Goal: Find specific page/section: Find specific page/section

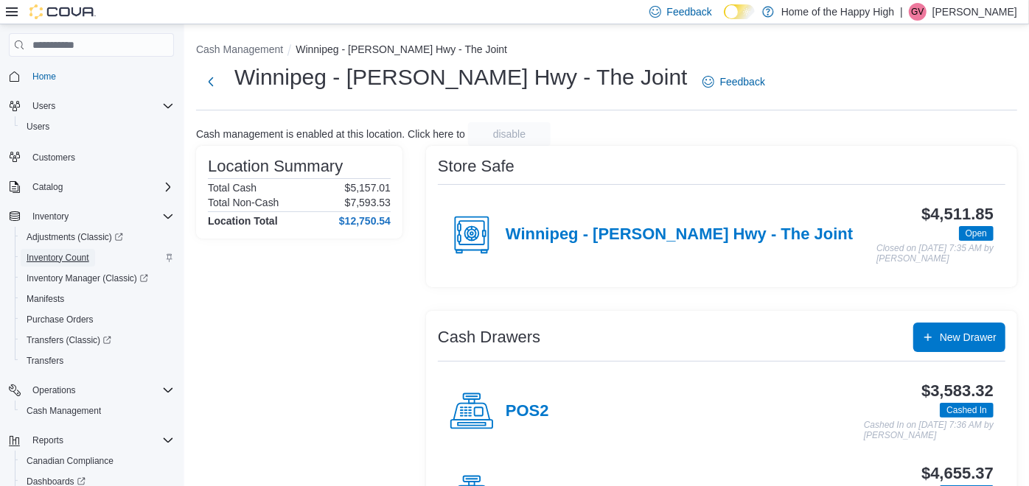
click at [73, 250] on span "Inventory Count" at bounding box center [58, 258] width 63 height 18
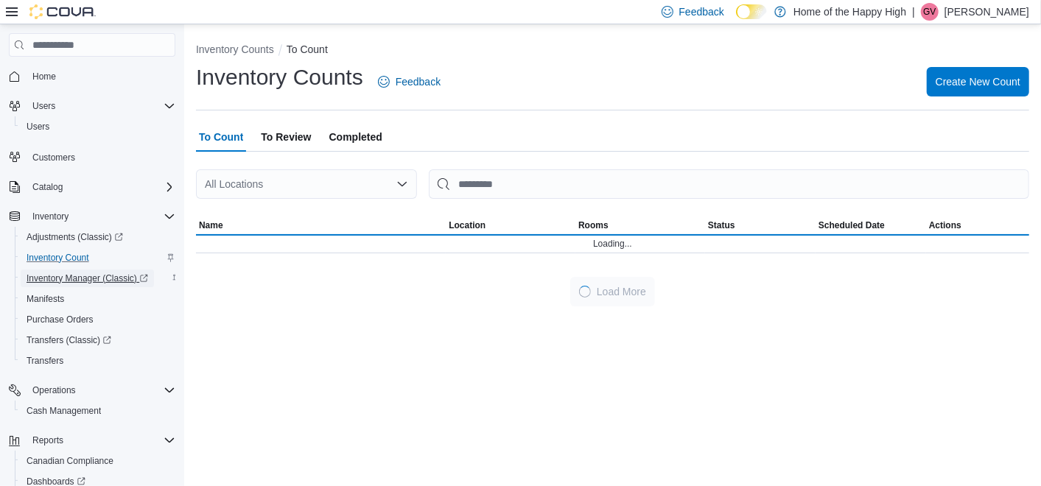
click at [67, 273] on span "Inventory Manager (Classic)" at bounding box center [88, 279] width 122 height 12
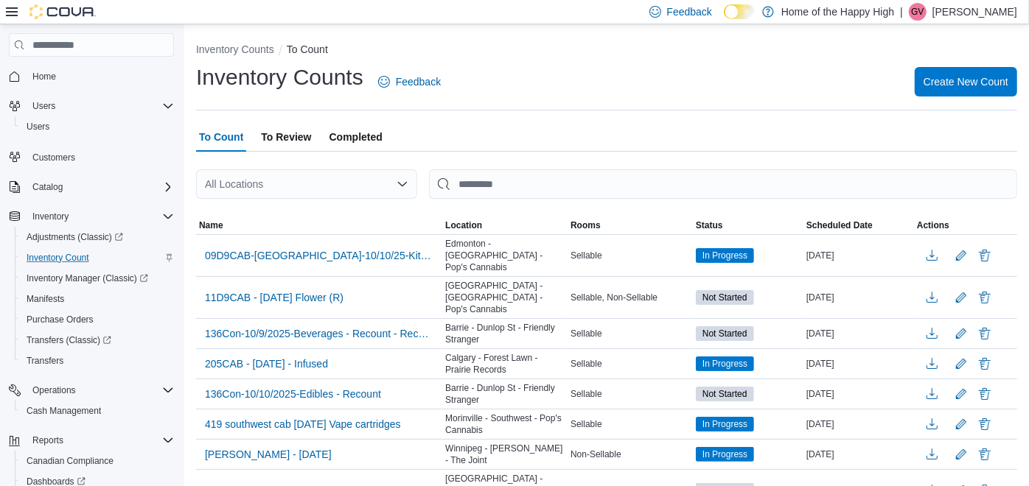
click at [923, 5] on span "GV" at bounding box center [917, 12] width 13 height 18
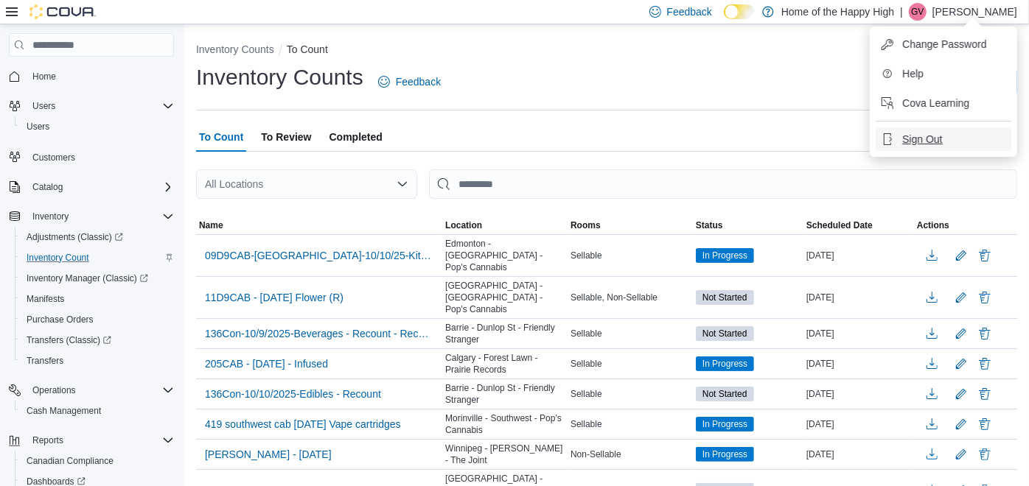
click at [920, 139] on span "Sign Out" at bounding box center [922, 139] width 40 height 15
